Goal: Check status: Check status

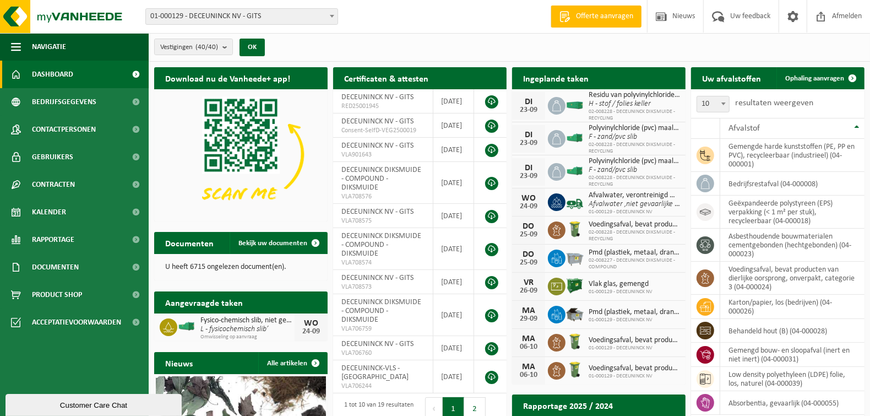
click at [638, 96] on span "Bekijk uw kalender" at bounding box center [636, 99] width 57 height 7
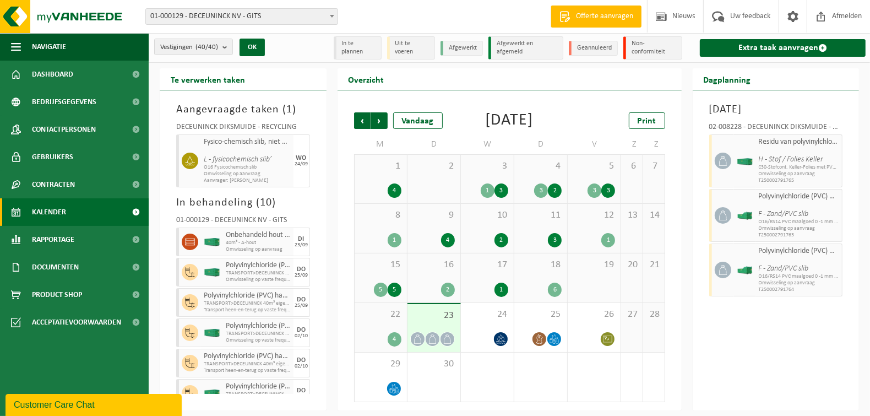
click at [383, 345] on div "22 4" at bounding box center [381, 327] width 52 height 49
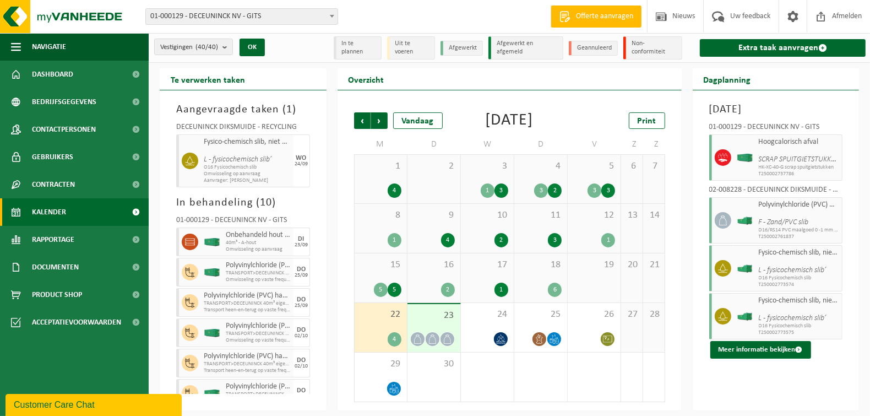
click at [387, 297] on div "5" at bounding box center [381, 289] width 14 height 14
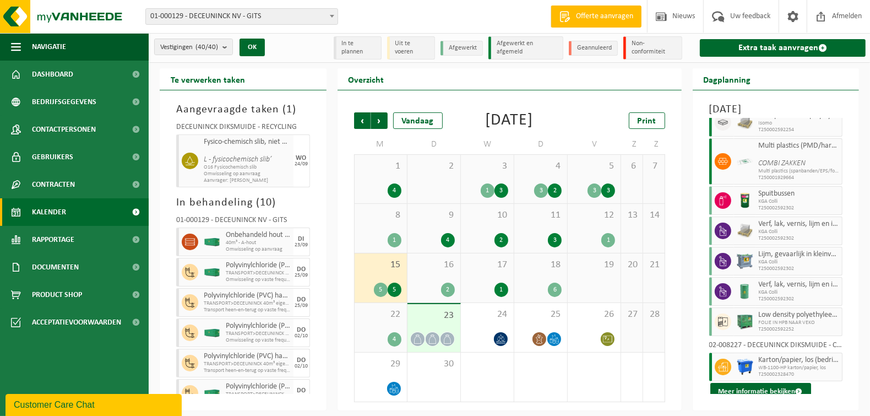
scroll to position [91, 0]
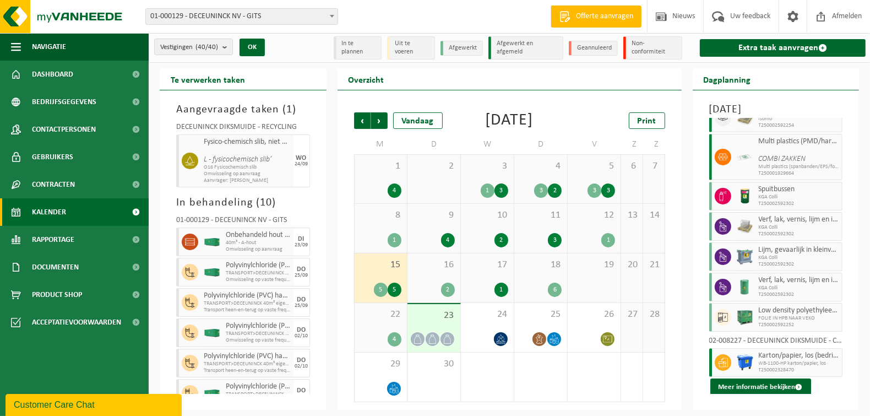
click at [423, 343] on div "23" at bounding box center [433, 328] width 53 height 48
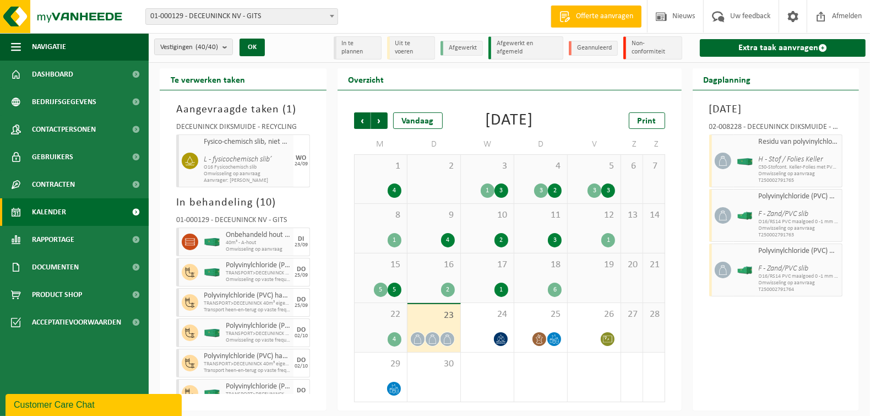
click at [391, 345] on div "22 4" at bounding box center [381, 327] width 52 height 49
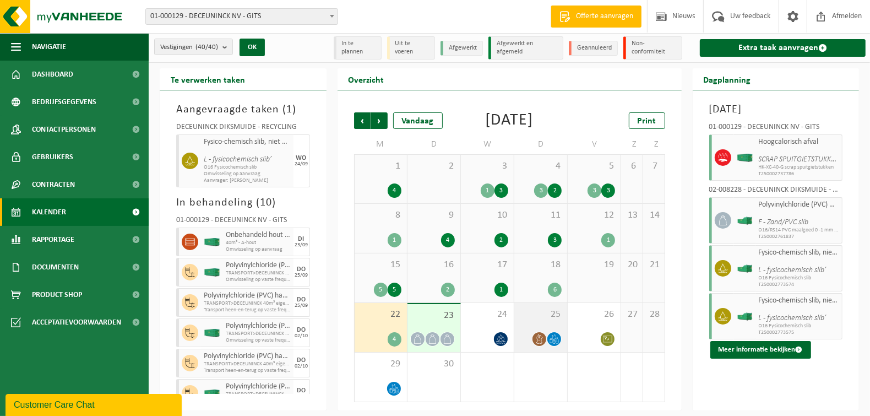
click at [543, 343] on div "25" at bounding box center [540, 327] width 53 height 49
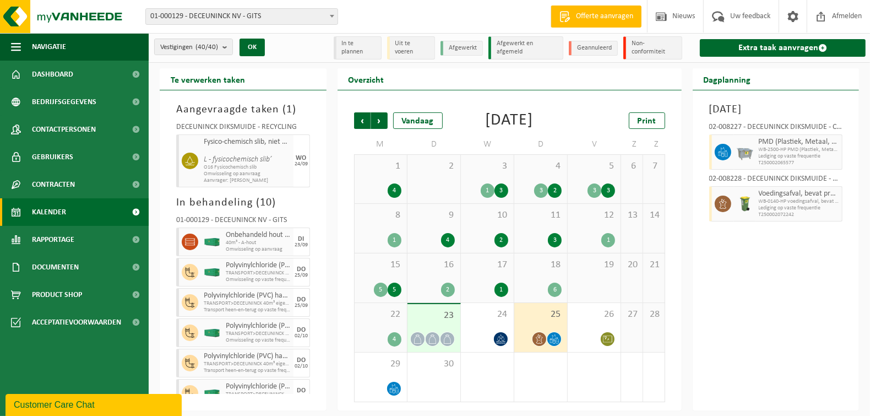
click at [375, 297] on div "5 5" at bounding box center [380, 289] width 41 height 14
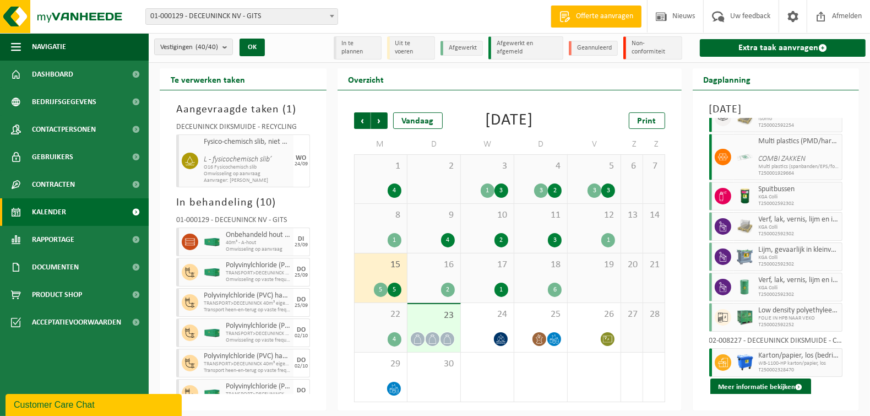
click at [450, 296] on div "16 2" at bounding box center [433, 277] width 53 height 49
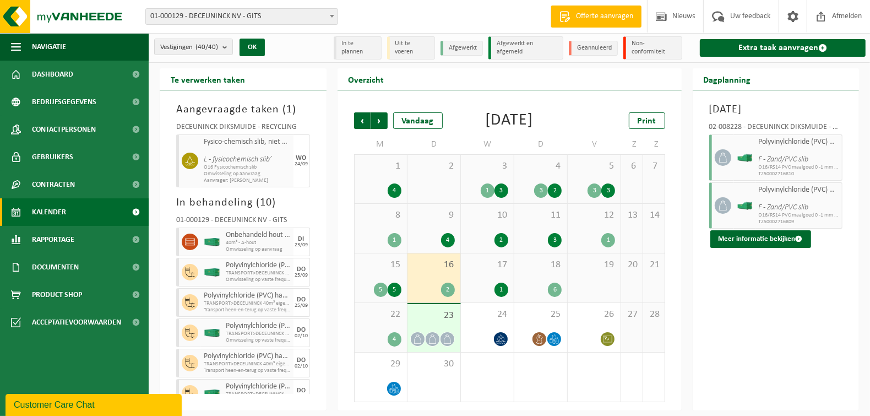
click at [483, 288] on div "17 1" at bounding box center [487, 277] width 53 height 49
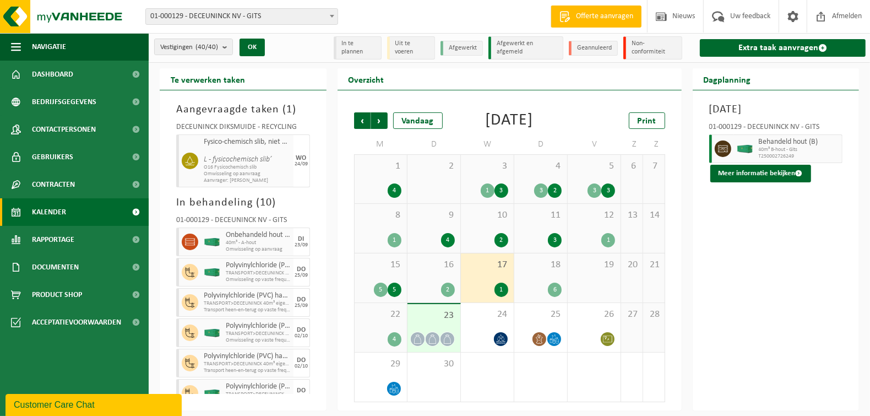
click at [555, 290] on div "18 6" at bounding box center [540, 277] width 53 height 49
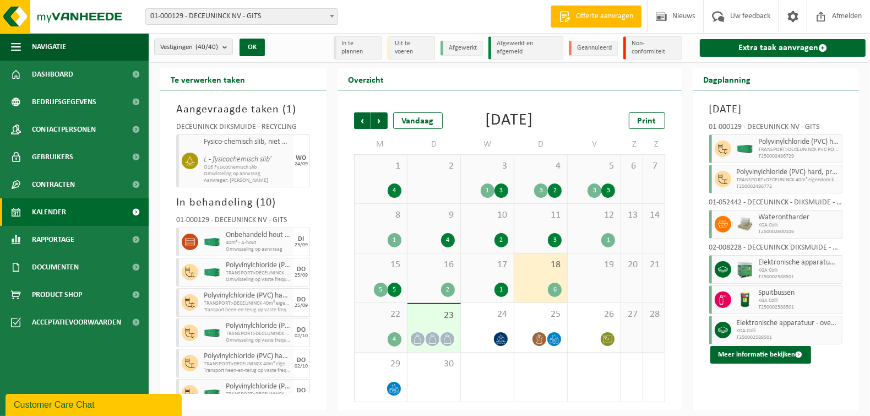
click at [381, 346] on div "22 4" at bounding box center [381, 327] width 52 height 49
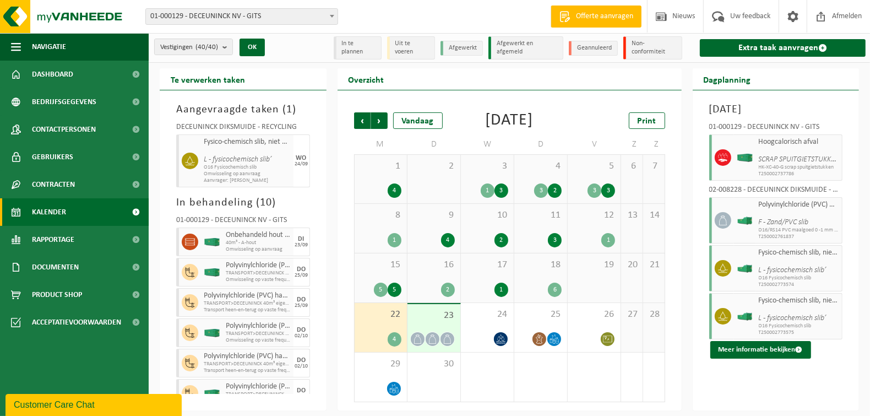
scroll to position [14, 0]
click at [443, 321] on span "23" at bounding box center [434, 315] width 42 height 12
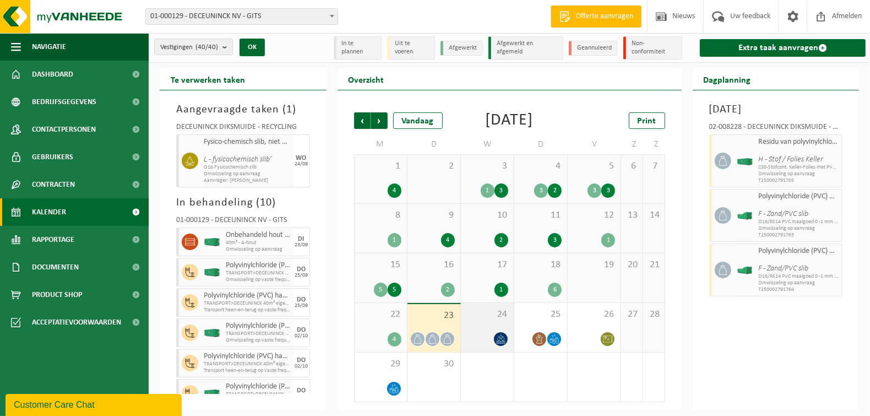
click at [493, 326] on div "24" at bounding box center [487, 327] width 53 height 49
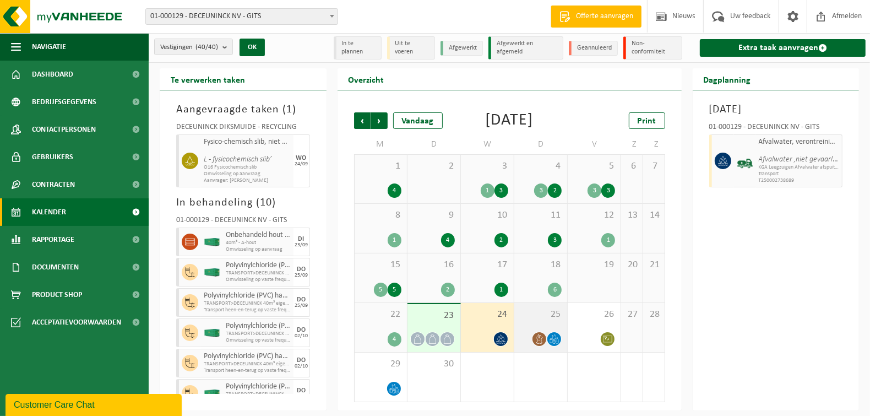
click at [540, 330] on div "25" at bounding box center [540, 327] width 53 height 49
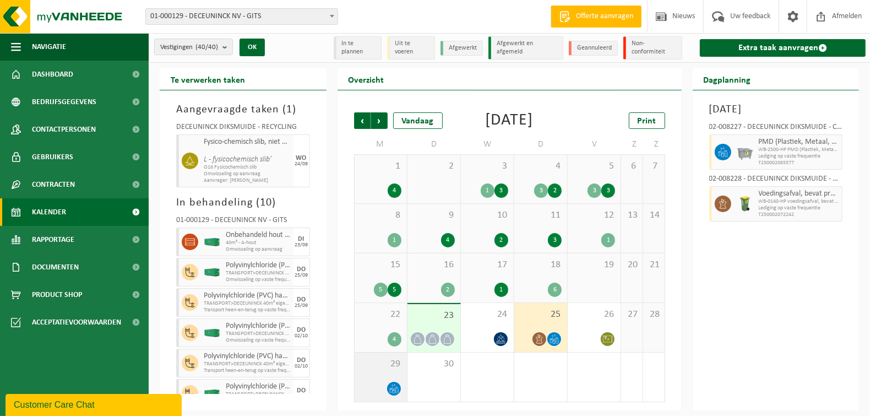
click at [379, 378] on div "29" at bounding box center [381, 376] width 52 height 49
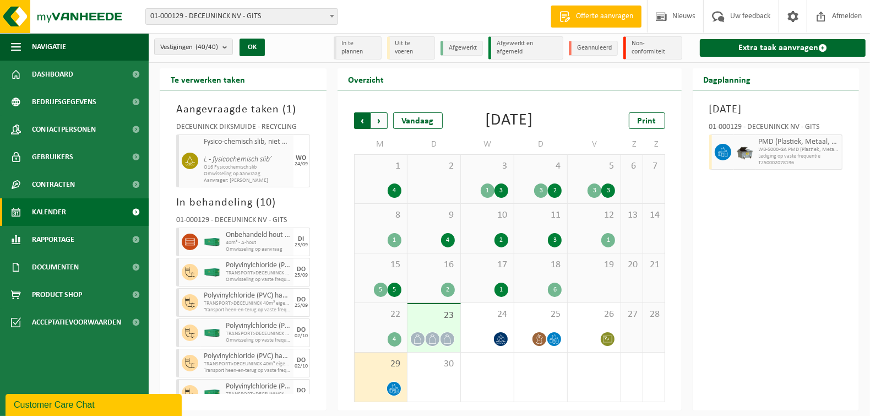
click at [376, 112] on span "Volgende" at bounding box center [379, 120] width 17 height 17
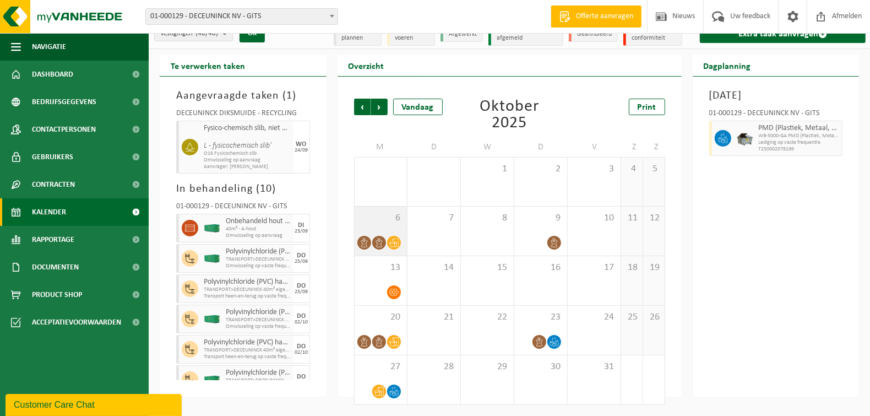
click at [383, 242] on icon at bounding box center [378, 242] width 9 height 9
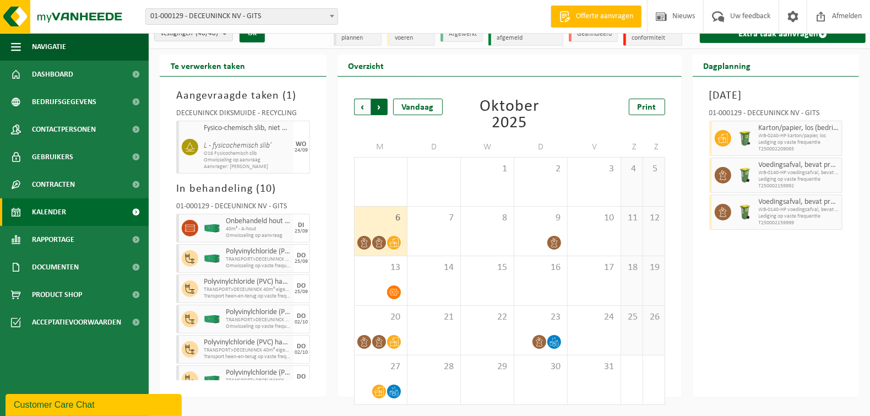
click at [363, 111] on span "Vorige" at bounding box center [362, 107] width 17 height 17
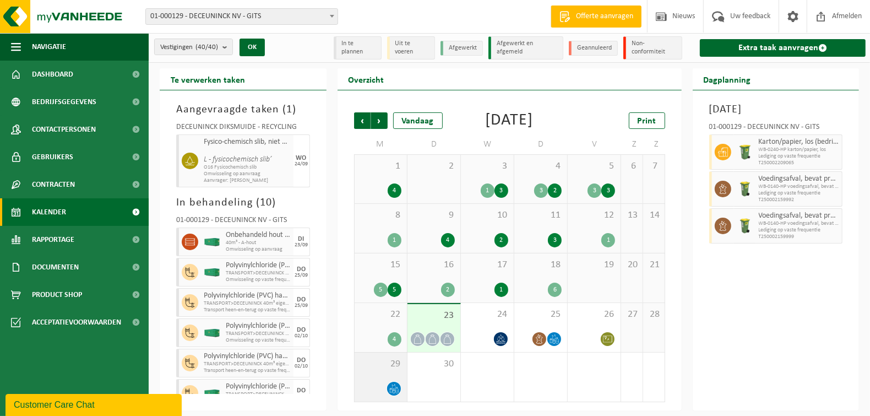
click at [388, 375] on div "29" at bounding box center [381, 376] width 52 height 49
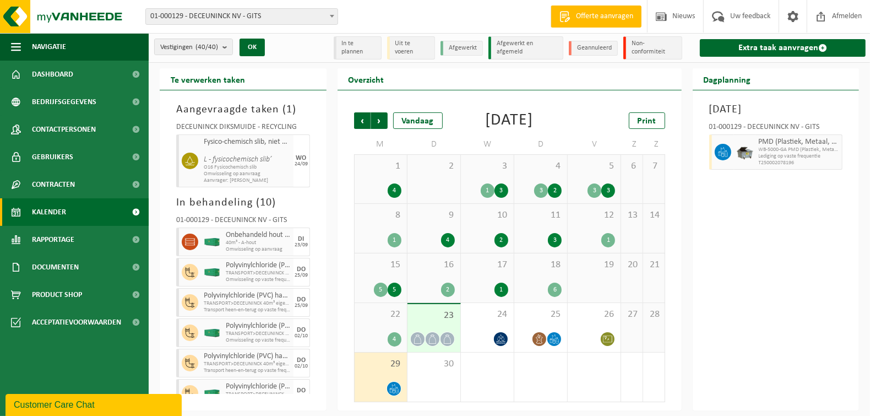
click at [386, 335] on div "4" at bounding box center [380, 339] width 41 height 14
